Goal: Transaction & Acquisition: Subscribe to service/newsletter

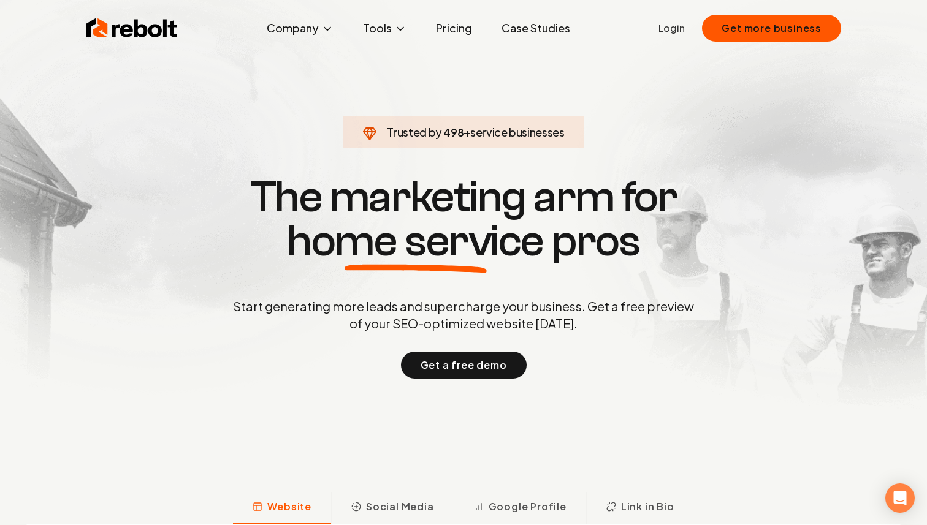
click at [282, 318] on p "Start generating more leads and supercharge your business. Get a free preview o…" at bounding box center [464, 315] width 466 height 34
click at [303, 300] on p "Start generating more leads and supercharge your business. Get a free preview o…" at bounding box center [464, 315] width 466 height 34
click at [359, 310] on p "Start generating more leads and supercharge your business. Get a free preview o…" at bounding box center [464, 315] width 466 height 34
click at [402, 326] on p "Start generating more leads and supercharge your business. Get a free preview o…" at bounding box center [464, 315] width 466 height 34
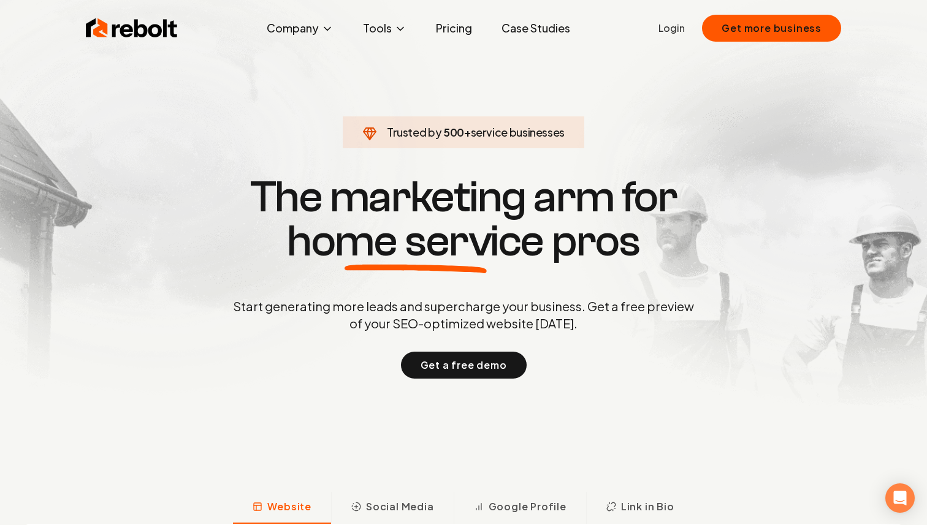
click at [402, 326] on p "Start generating more leads and supercharge your business. Get a free preview o…" at bounding box center [464, 315] width 466 height 34
click at [456, 26] on link "Pricing" at bounding box center [454, 28] width 56 height 25
